Goal: Task Accomplishment & Management: Use online tool/utility

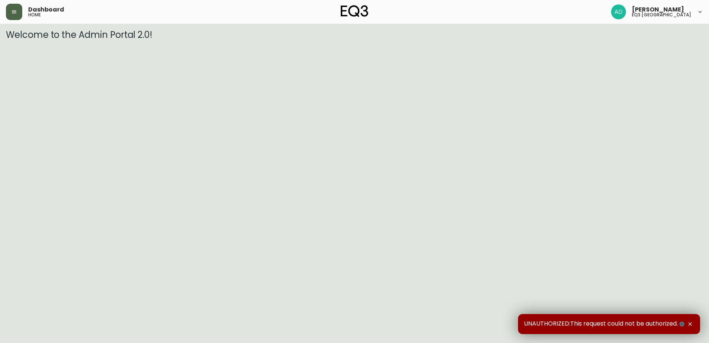
click at [10, 14] on button "button" at bounding box center [14, 12] width 16 height 16
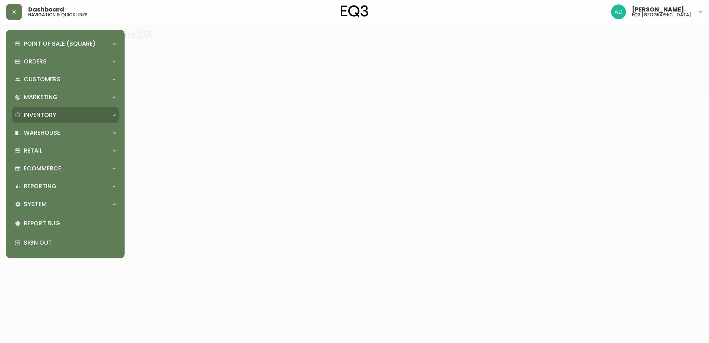
click at [56, 113] on p "Inventory" at bounding box center [40, 115] width 33 height 8
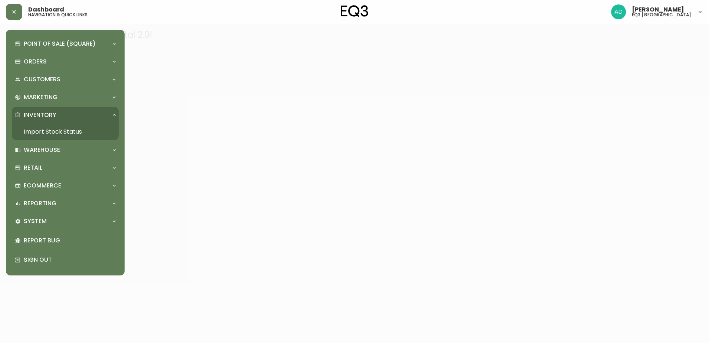
click at [67, 125] on link "Import Stock Status" at bounding box center [65, 131] width 107 height 17
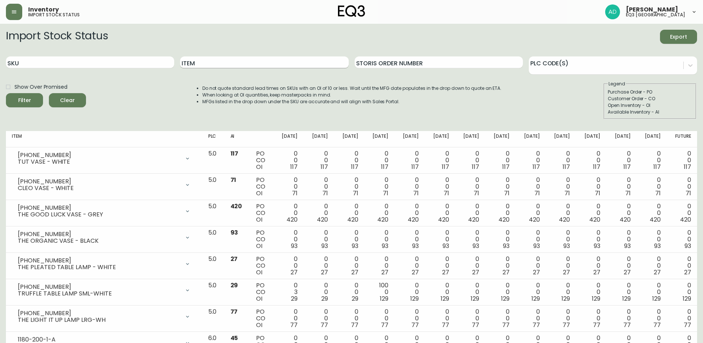
click at [201, 62] on input "Item" at bounding box center [264, 62] width 168 height 12
click at [6, 93] on button "Filter" at bounding box center [24, 100] width 37 height 14
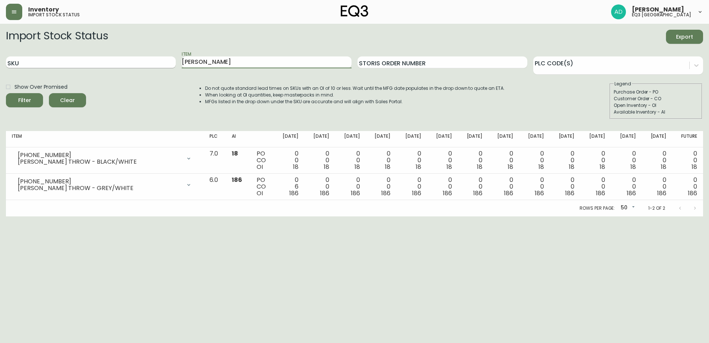
drag, startPoint x: 208, startPoint y: 60, endPoint x: 172, endPoint y: 63, distance: 36.0
click at [172, 63] on div "SKU Item [PERSON_NAME] Storis Order Number PLC Code(s)" at bounding box center [354, 62] width 697 height 24
type input "soren"
click at [6, 93] on button "Filter" at bounding box center [24, 100] width 37 height 14
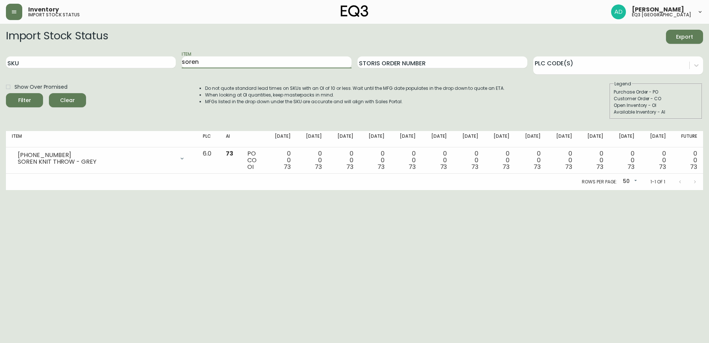
drag, startPoint x: 193, startPoint y: 66, endPoint x: 171, endPoint y: 72, distance: 23.3
click at [172, 72] on div "SKU Item soren Storis Order Number PLC Code(s)" at bounding box center [354, 62] width 697 height 24
click at [6, 93] on button "Filter" at bounding box center [24, 100] width 37 height 14
